Goal: Navigation & Orientation: Find specific page/section

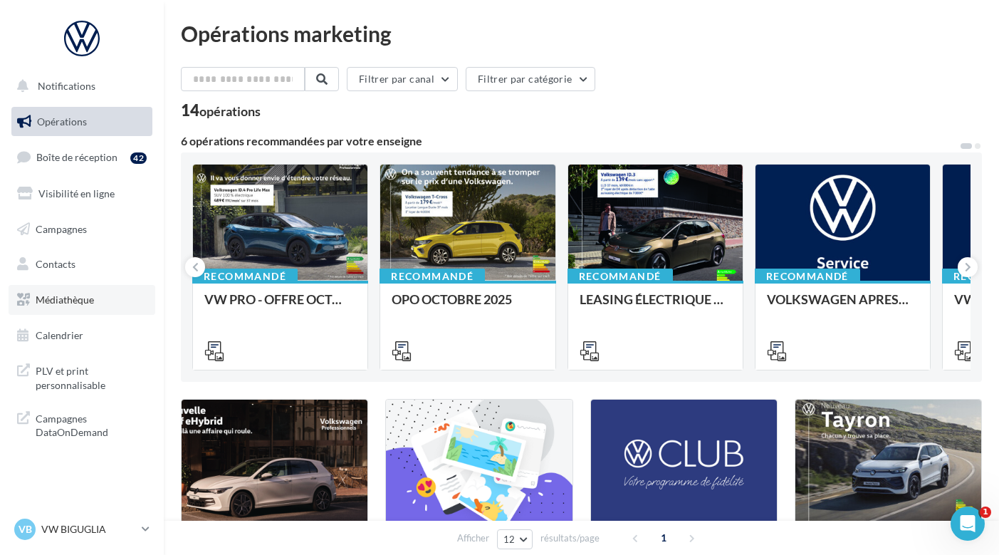
click at [105, 299] on link "Médiathèque" at bounding box center [82, 300] width 147 height 30
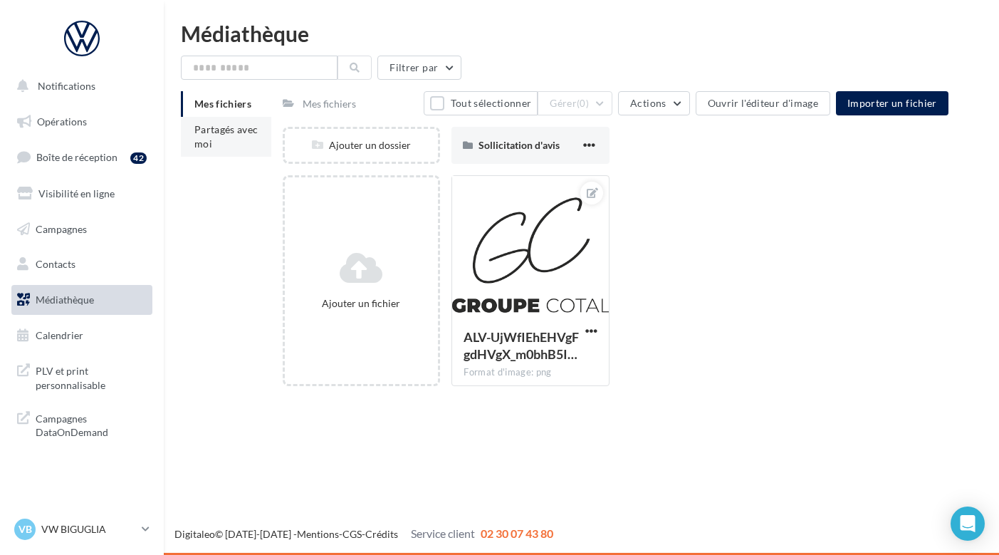
click at [238, 148] on li "Partagés avec moi" at bounding box center [226, 137] width 90 height 40
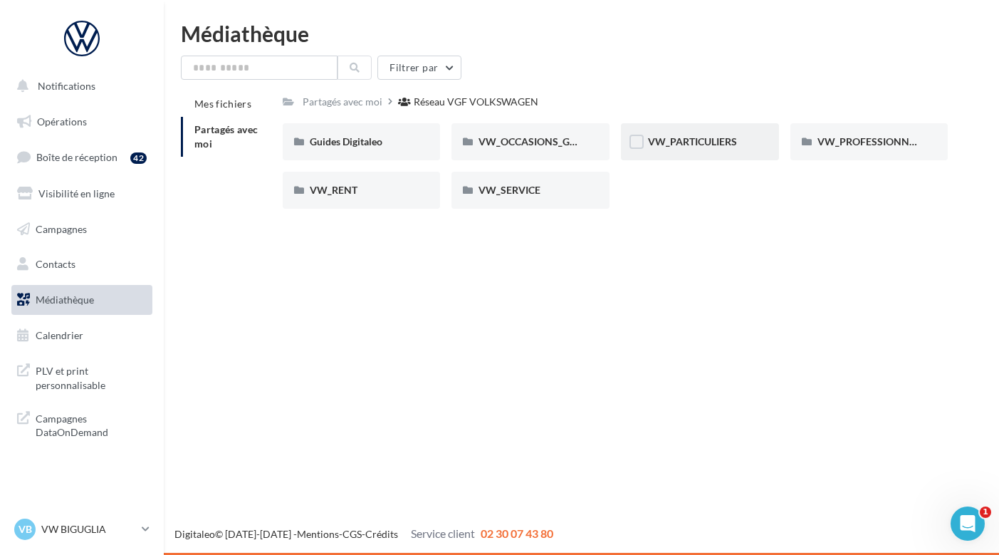
click at [698, 149] on div "VW_PARTICULIERS" at bounding box center [700, 142] width 104 height 14
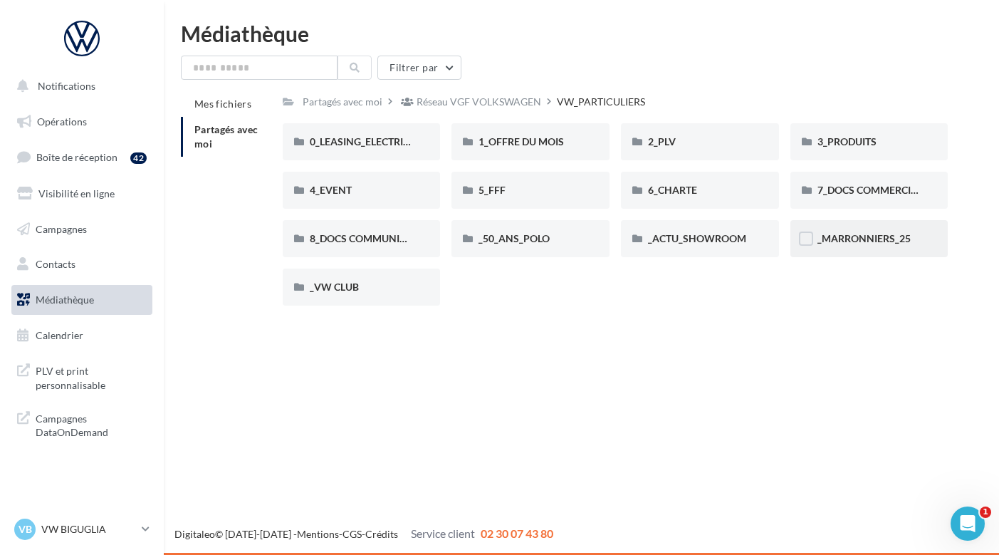
click at [844, 231] on div "_MARRONNIERS_25" at bounding box center [870, 238] width 158 height 37
click at [518, 147] on span "1_OFFRE DU MOIS" at bounding box center [521, 141] width 85 height 12
click at [677, 190] on span "6_CHARTE" at bounding box center [672, 190] width 49 height 12
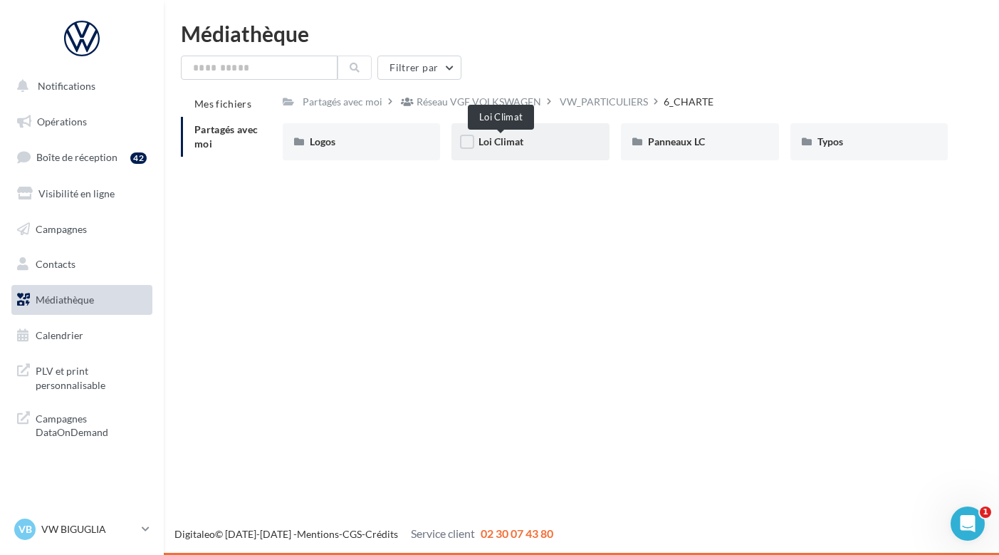
click at [515, 146] on span "Loi Climat" at bounding box center [501, 141] width 45 height 12
click at [837, 139] on span "Typos" at bounding box center [831, 141] width 26 height 12
click at [328, 147] on span "Logos" at bounding box center [323, 141] width 26 height 12
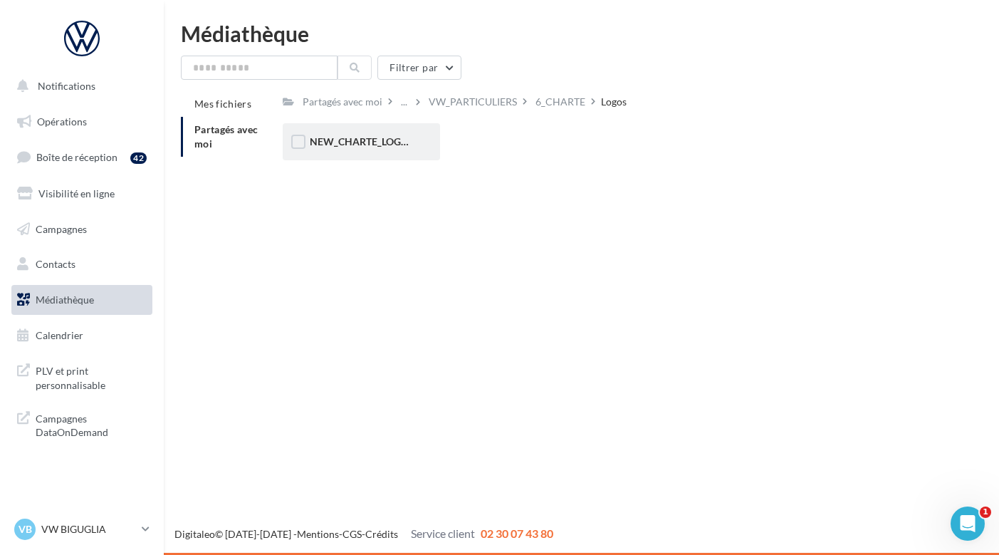
click at [328, 146] on span "NEW_CHARTE_LOGOS" at bounding box center [362, 141] width 105 height 12
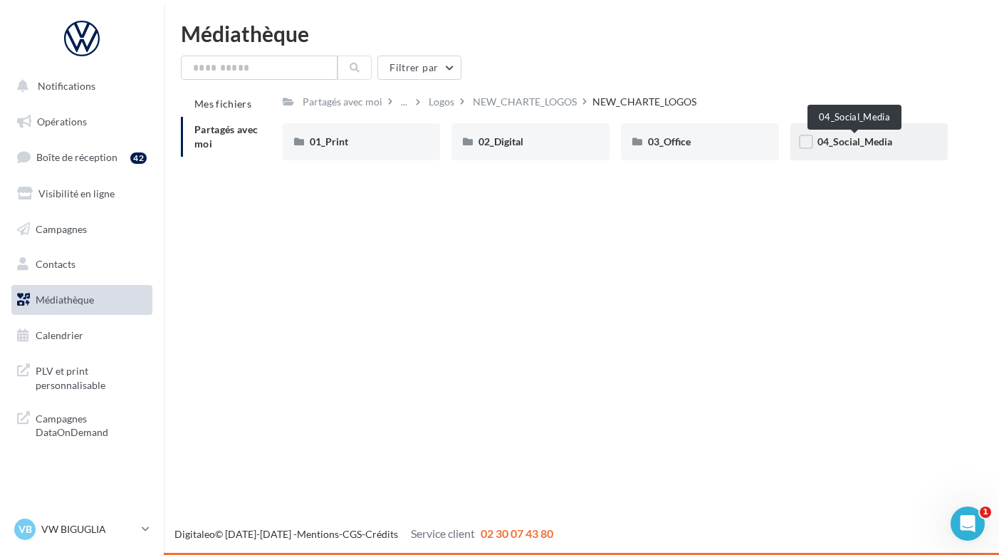
click at [833, 141] on span "04_Social_Media" at bounding box center [855, 141] width 75 height 12
